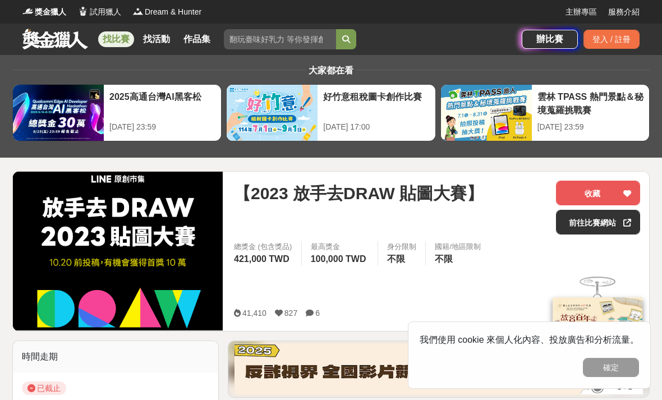
click at [159, 40] on link "找活動" at bounding box center [157, 39] width 36 height 16
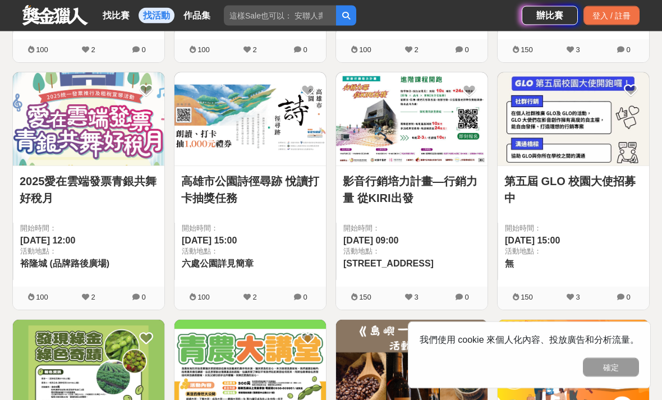
scroll to position [422, 0]
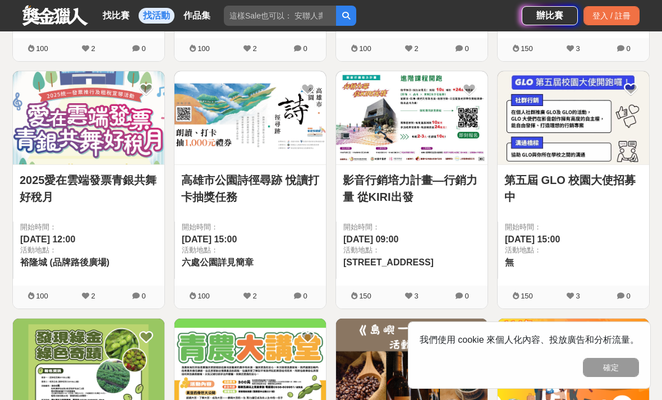
click at [115, 12] on link "找比賽" at bounding box center [116, 16] width 36 height 16
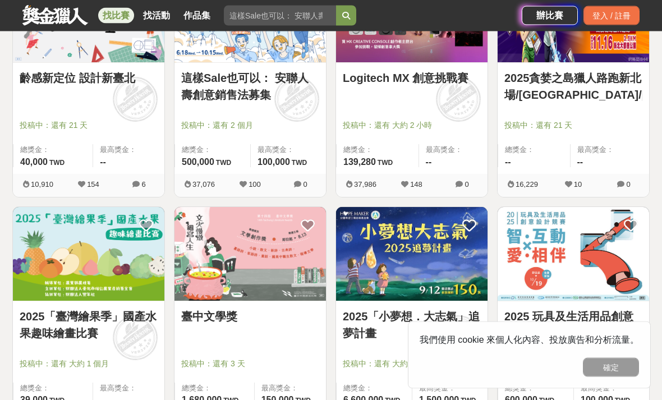
scroll to position [517, 0]
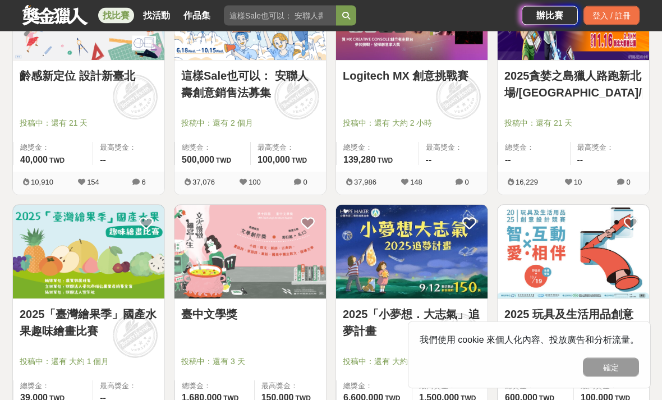
click at [116, 273] on img at bounding box center [89, 252] width 152 height 94
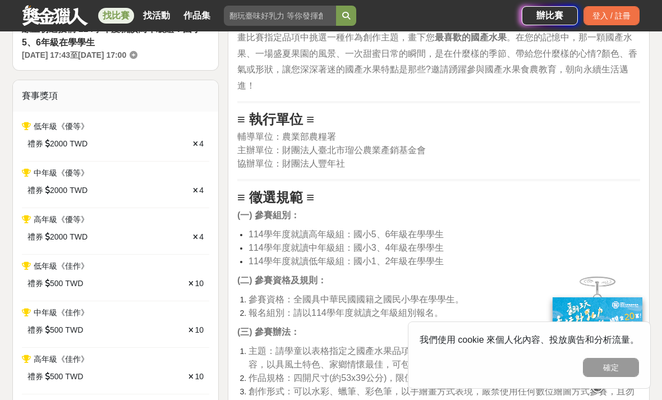
scroll to position [441, 0]
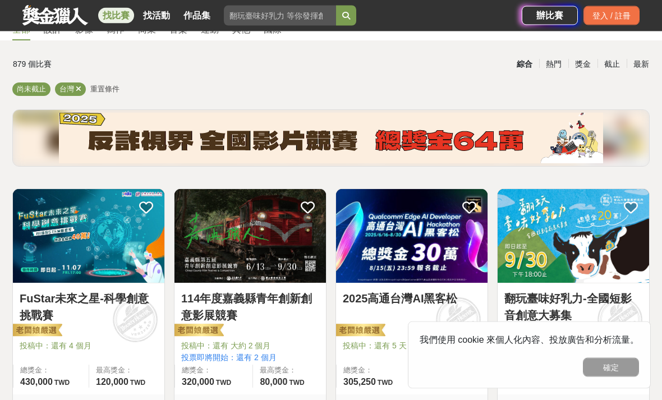
scroll to position [57, 0]
click at [612, 246] on img at bounding box center [574, 236] width 152 height 94
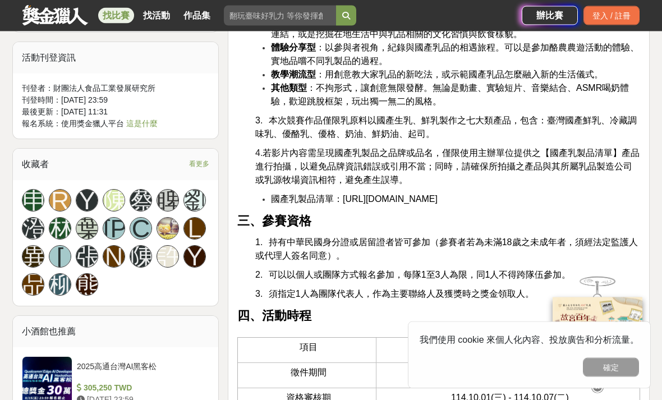
scroll to position [883, 0]
